Goal: Information Seeking & Learning: Learn about a topic

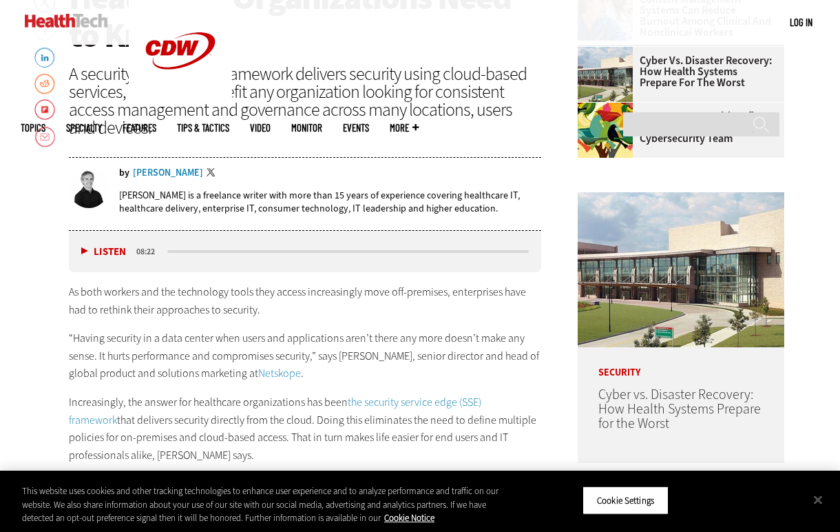
scroll to position [624, 0]
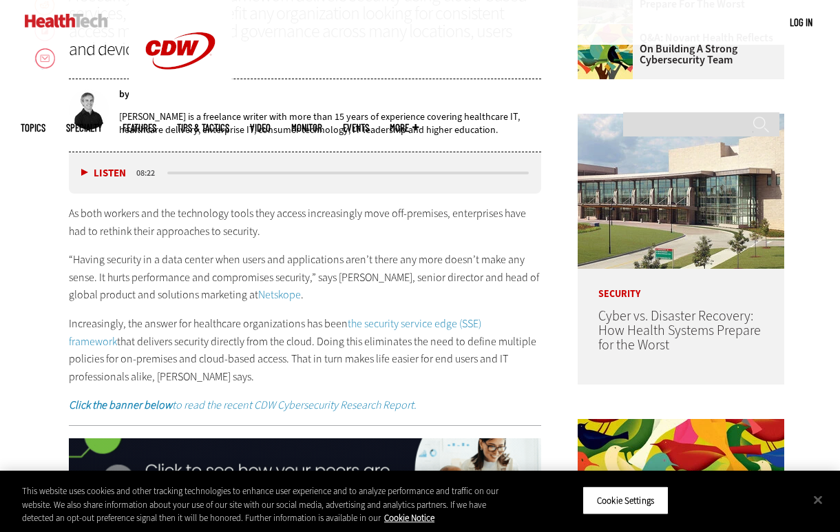
click at [231, 231] on p "As both workers and the technology tools they access increasingly move off-prem…" at bounding box center [305, 222] width 472 height 35
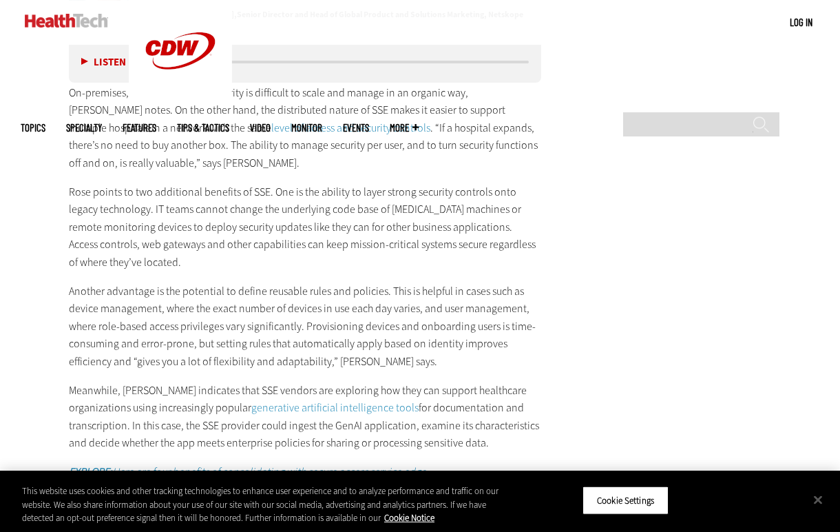
scroll to position [2402, 0]
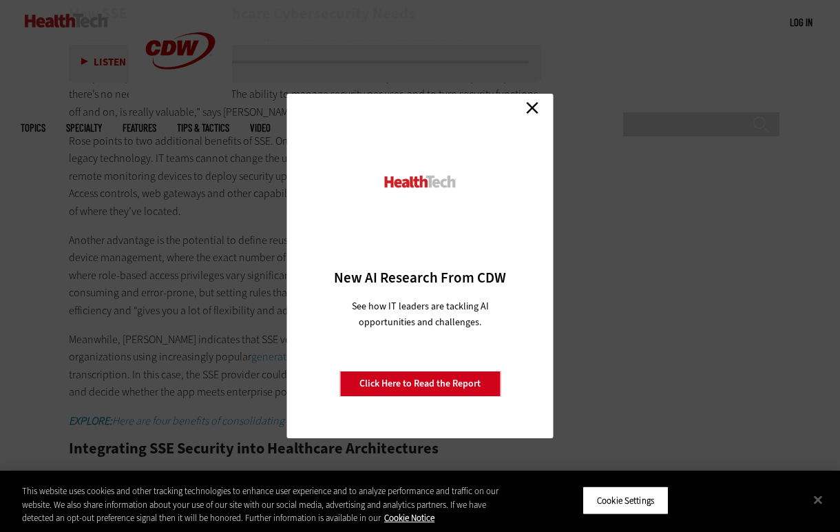
click at [287, 262] on div "Close New AI Research From CDW See how IT leaders are tackling AI opportunities…" at bounding box center [420, 266] width 267 height 344
click at [534, 109] on link "Close" at bounding box center [532, 107] width 21 height 21
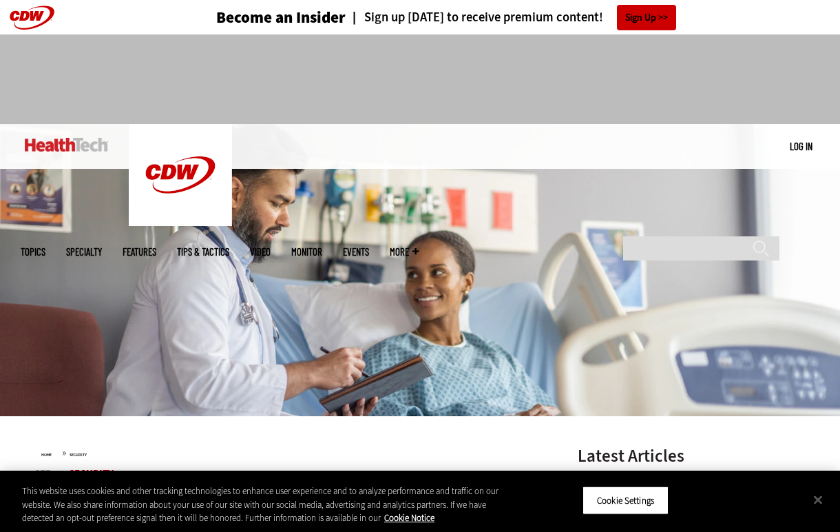
scroll to position [260, 0]
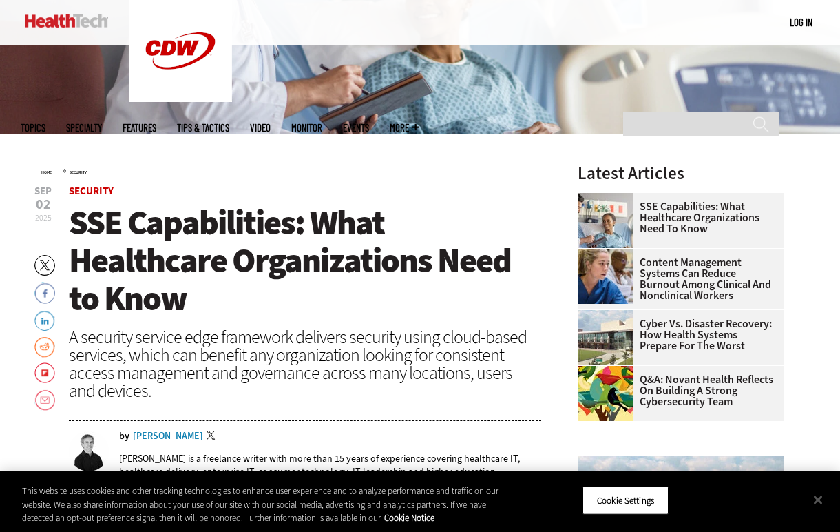
scroll to position [285, 0]
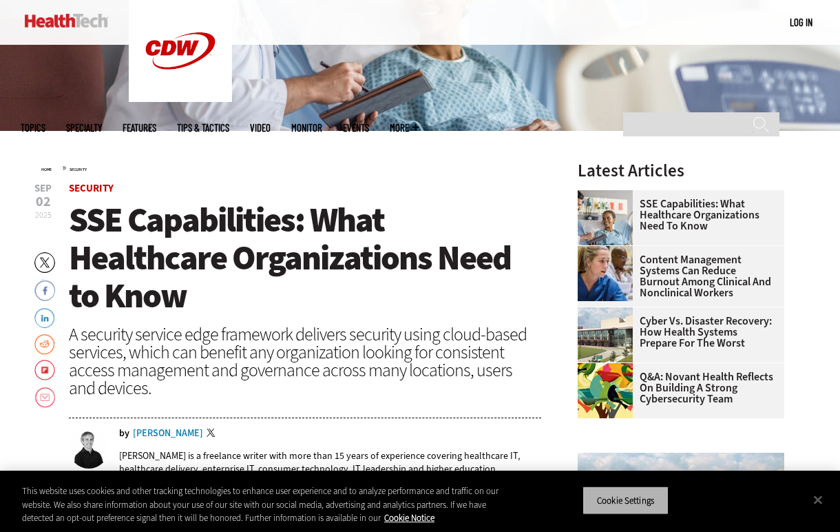
click at [618, 499] on button "Cookie Settings" at bounding box center [626, 500] width 86 height 29
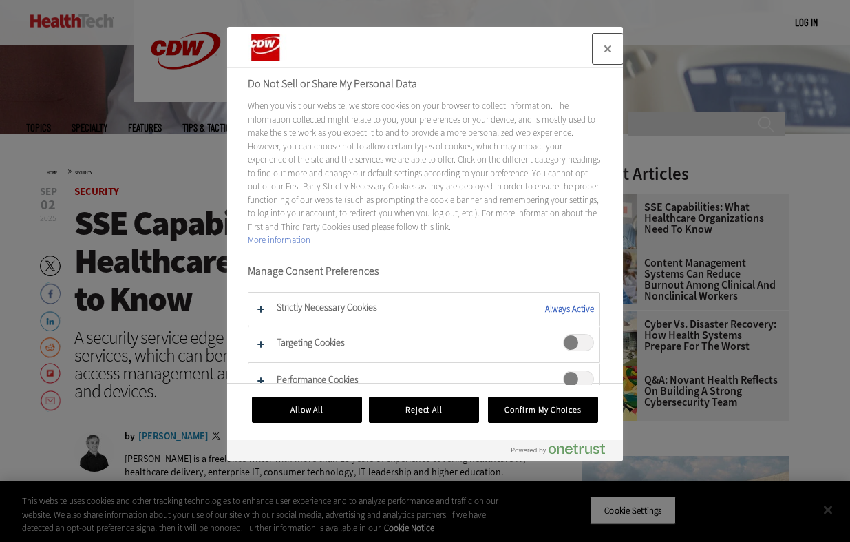
click at [602, 48] on button "Close" at bounding box center [608, 49] width 30 height 30
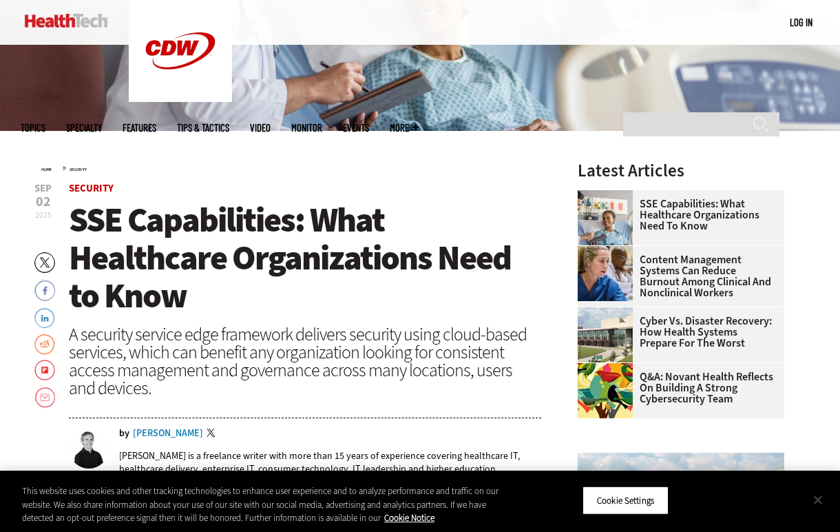
click at [819, 497] on button "Close" at bounding box center [818, 499] width 30 height 30
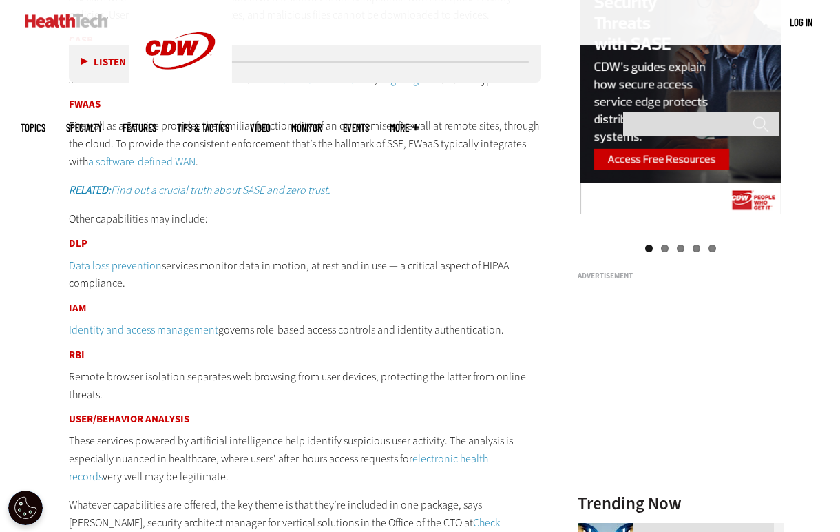
scroll to position [1216, 0]
